Goal: Check status: Check status

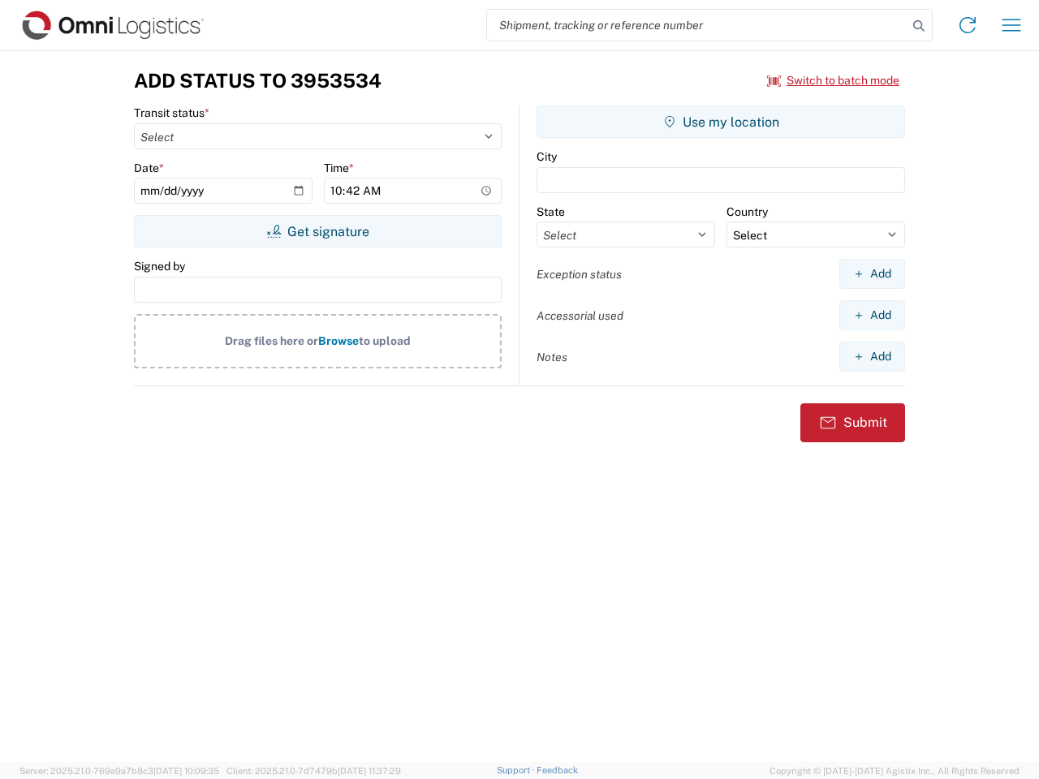
click at [697, 25] on input "search" at bounding box center [697, 25] width 420 height 31
click at [919, 26] on icon at bounding box center [918, 26] width 23 height 23
click at [968, 25] on icon at bounding box center [968, 25] width 26 height 26
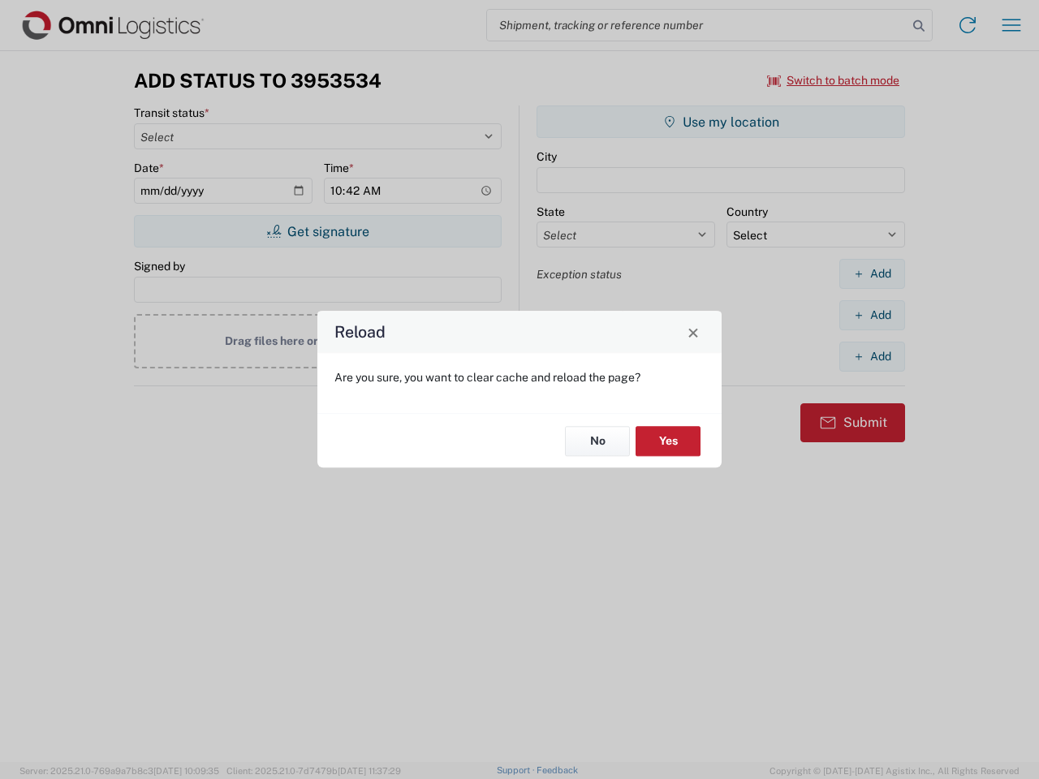
click at [834, 80] on div "Reload Are you sure, you want to clear cache and reload the page? No Yes" at bounding box center [519, 389] width 1039 height 779
click at [317, 231] on div "Reload Are you sure, you want to clear cache and reload the page? No Yes" at bounding box center [519, 389] width 1039 height 779
click at [721, 122] on div "Reload Are you sure, you want to clear cache and reload the page? No Yes" at bounding box center [519, 389] width 1039 height 779
click at [872, 274] on div "Reload Are you sure, you want to clear cache and reload the page? No Yes" at bounding box center [519, 389] width 1039 height 779
click at [872, 315] on div "Reload Are you sure, you want to clear cache and reload the page? No Yes" at bounding box center [519, 389] width 1039 height 779
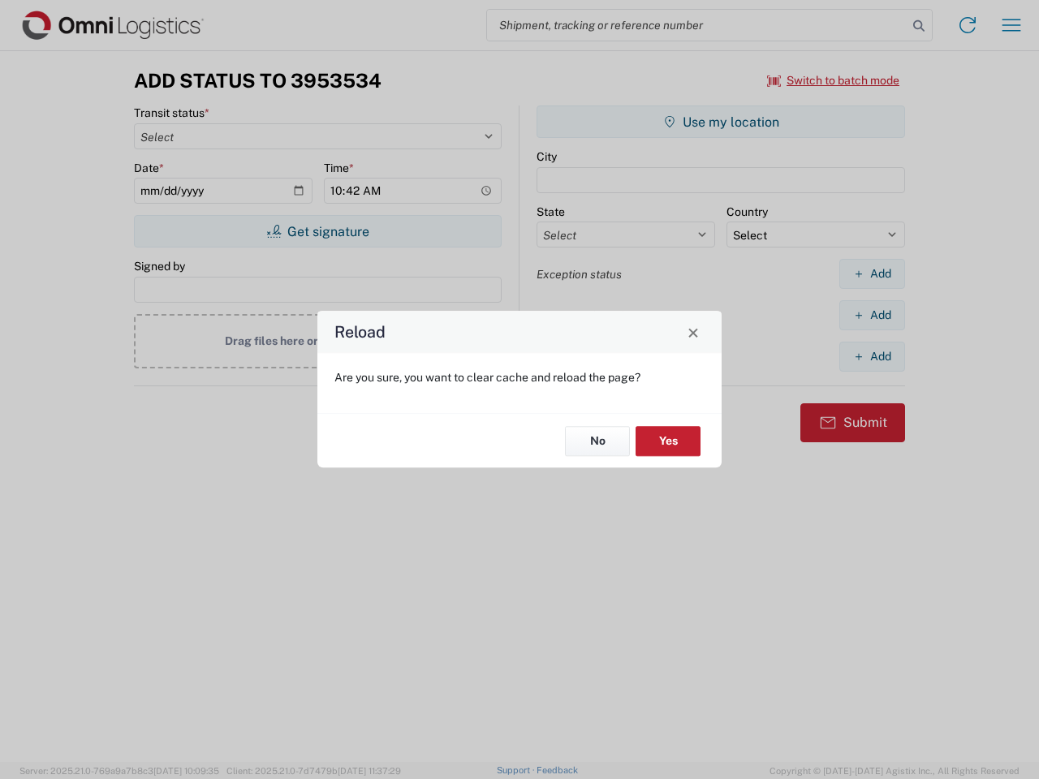
click at [872, 356] on div "Reload Are you sure, you want to clear cache and reload the page? No Yes" at bounding box center [519, 389] width 1039 height 779
